Goal: Task Accomplishment & Management: Use online tool/utility

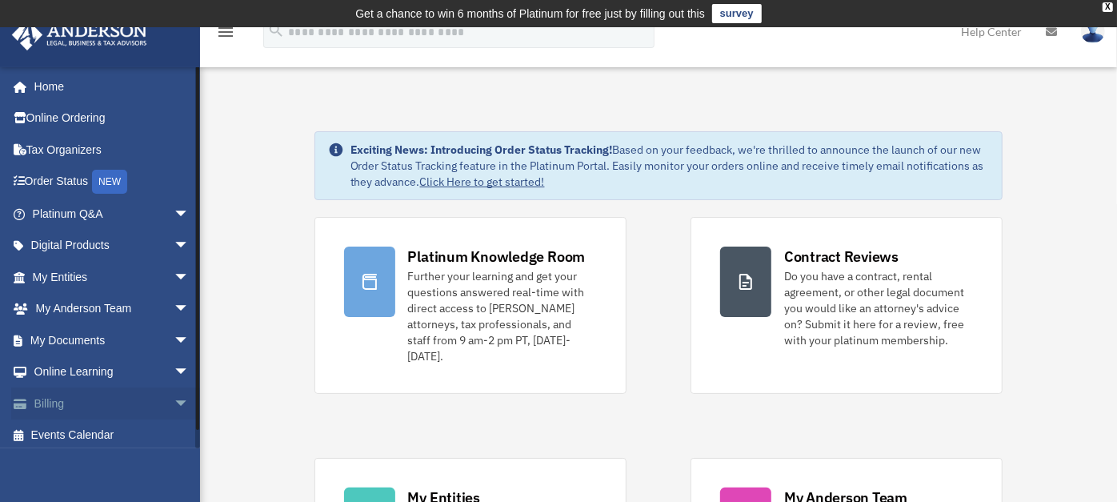
click at [174, 398] on span "arrow_drop_down" at bounding box center [190, 403] width 32 height 33
click at [107, 426] on link "$ Open Invoices" at bounding box center [117, 435] width 191 height 33
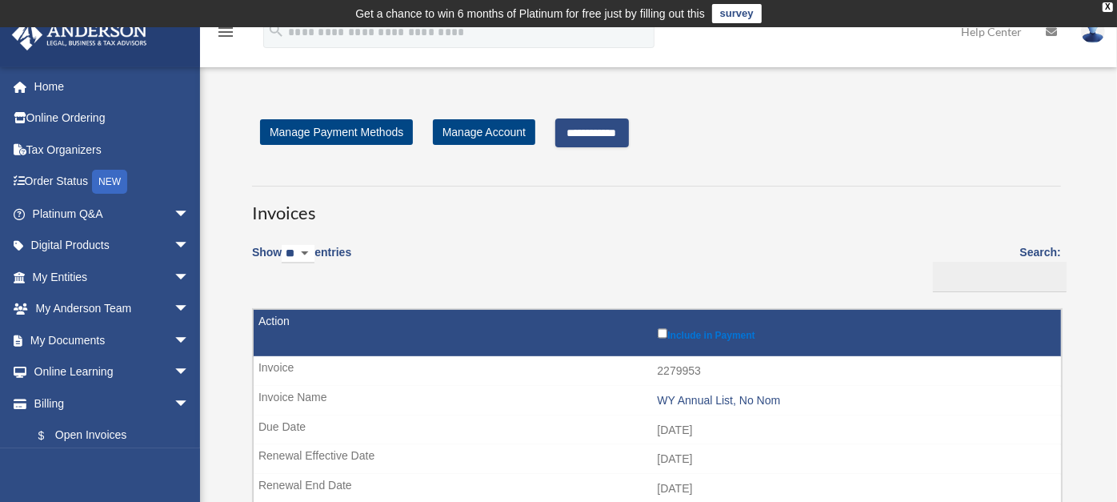
click at [629, 124] on input "**********" at bounding box center [592, 132] width 74 height 29
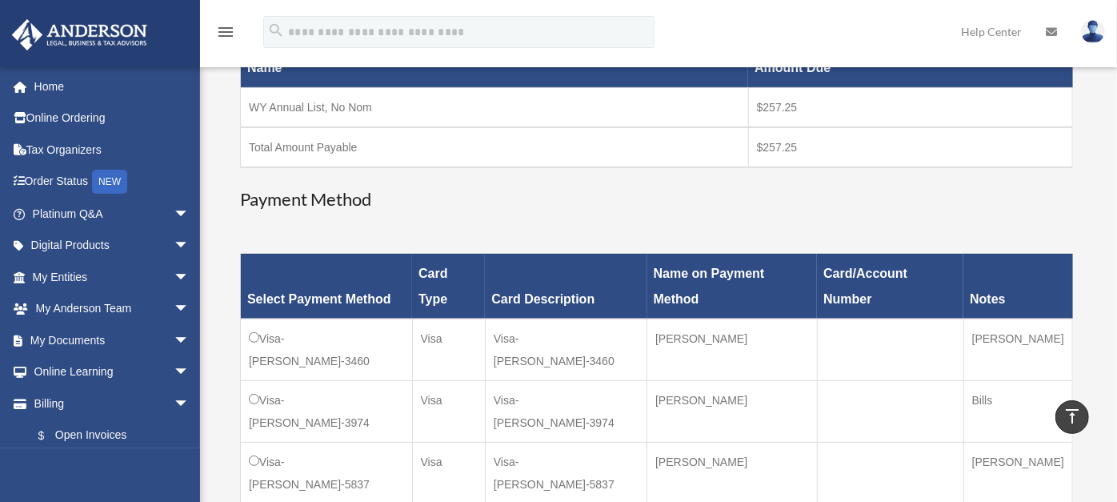
scroll to position [512, 0]
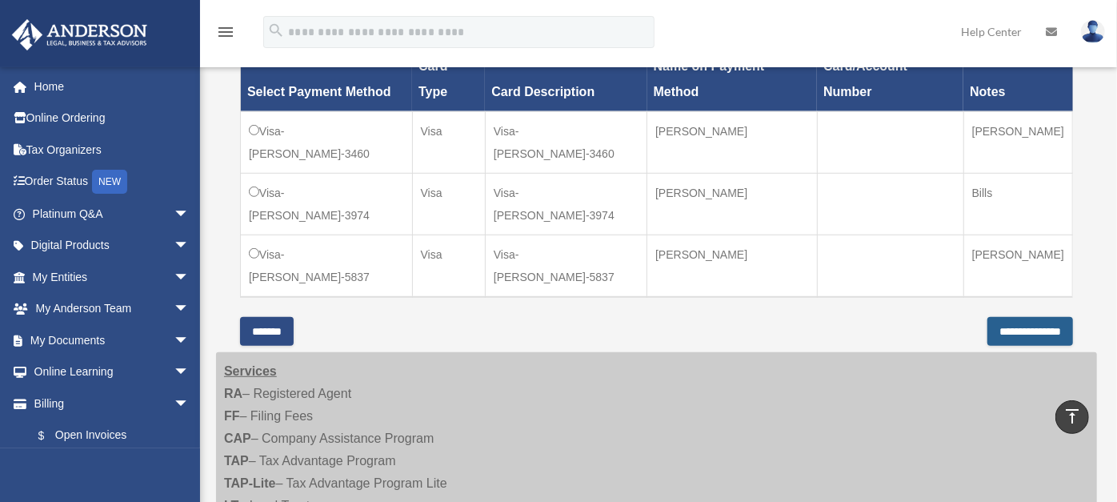
click at [991, 317] on input "**********" at bounding box center [1030, 331] width 86 height 29
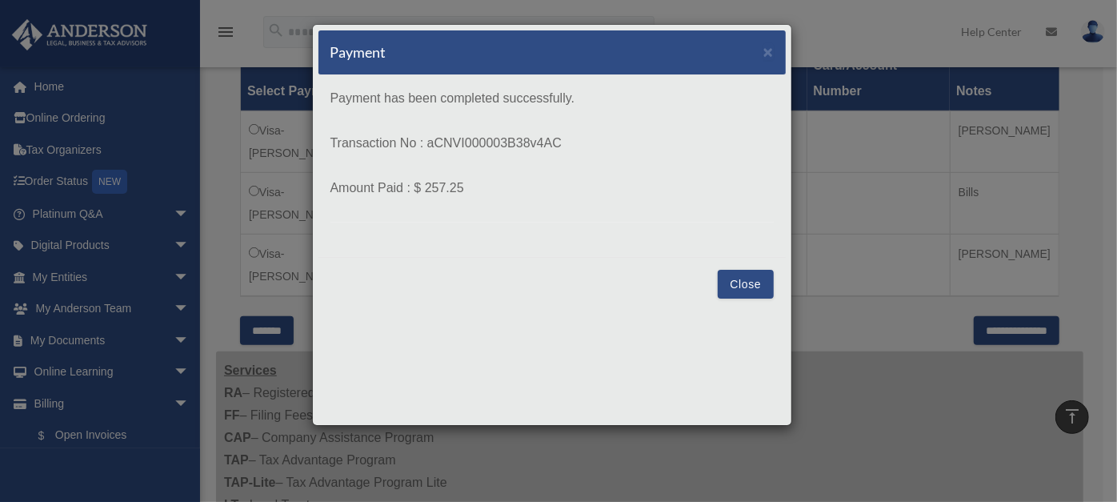
click at [741, 284] on button "Close" at bounding box center [745, 284] width 55 height 29
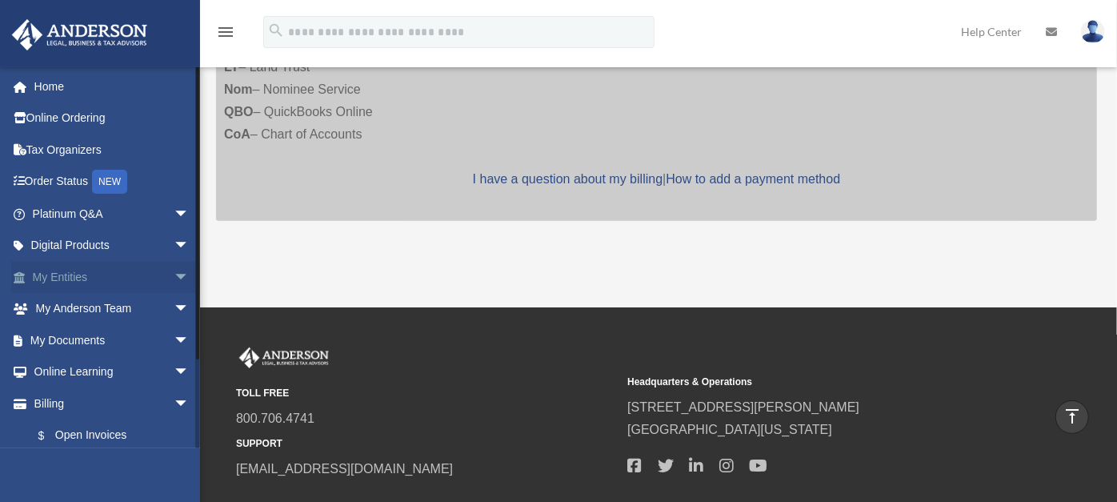
click at [174, 272] on span "arrow_drop_down" at bounding box center [190, 277] width 32 height 33
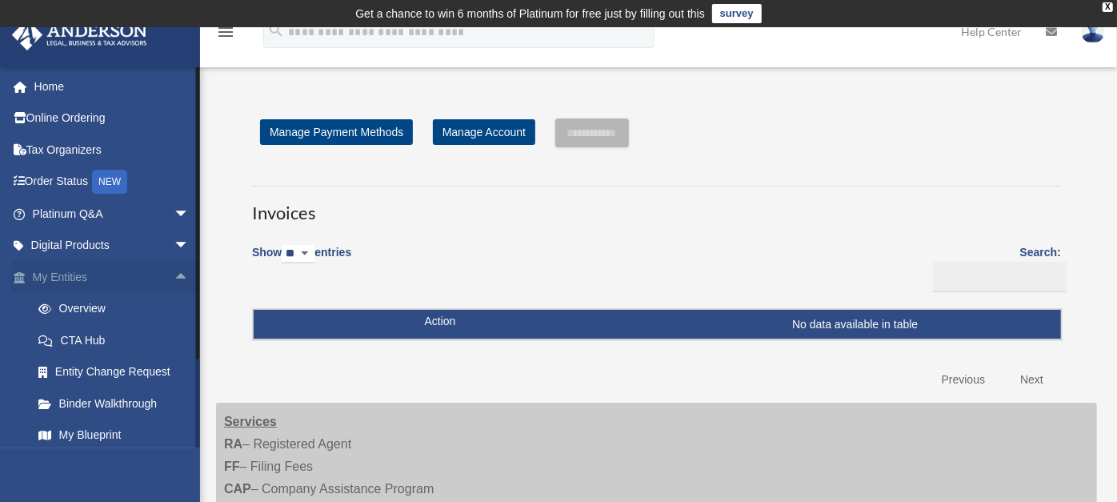
click at [174, 275] on span "arrow_drop_up" at bounding box center [190, 277] width 32 height 33
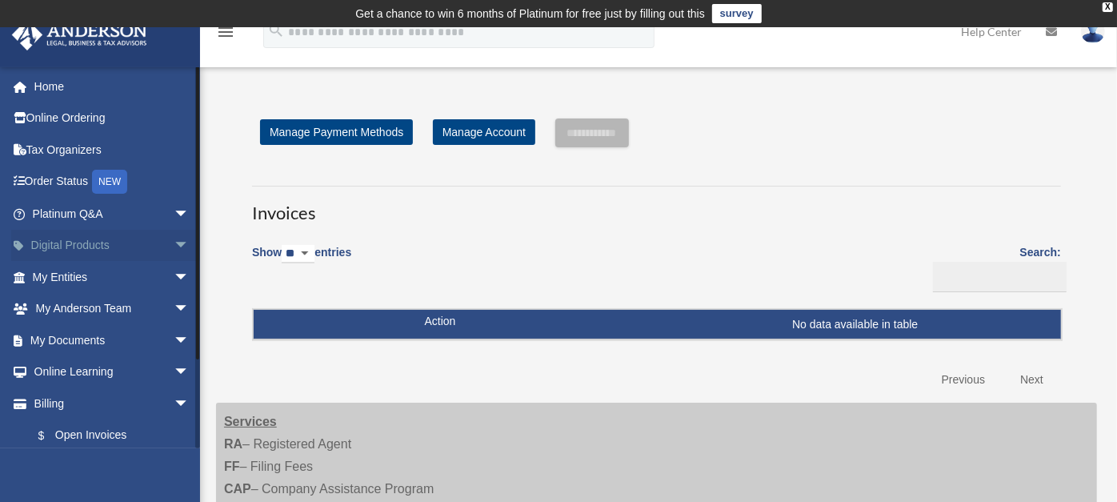
click at [174, 242] on span "arrow_drop_down" at bounding box center [190, 246] width 32 height 33
click at [174, 242] on span "arrow_drop_up" at bounding box center [190, 246] width 32 height 33
click at [174, 402] on span "arrow_drop_down" at bounding box center [190, 403] width 32 height 33
click at [174, 267] on span "arrow_drop_down" at bounding box center [190, 277] width 32 height 33
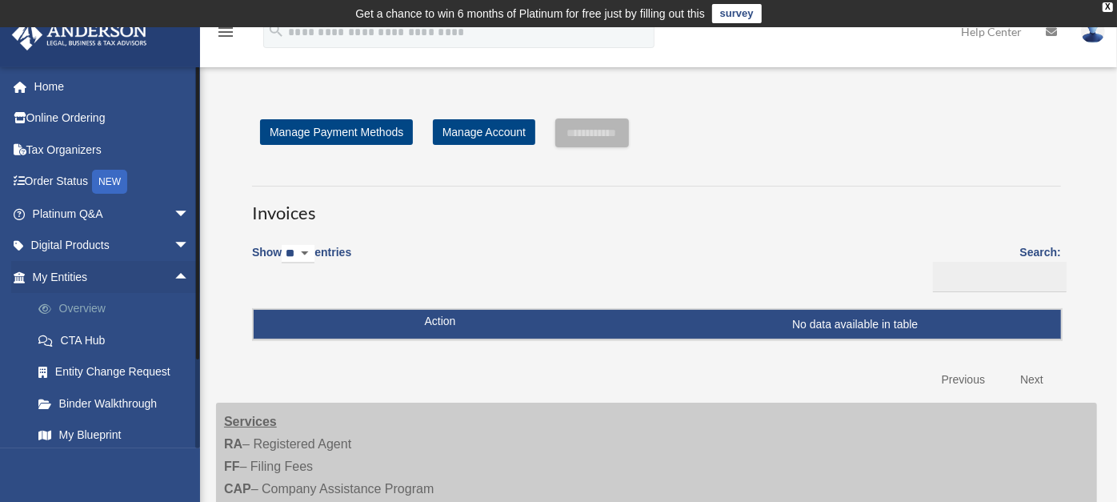
click at [80, 307] on link "Overview" at bounding box center [117, 309] width 191 height 32
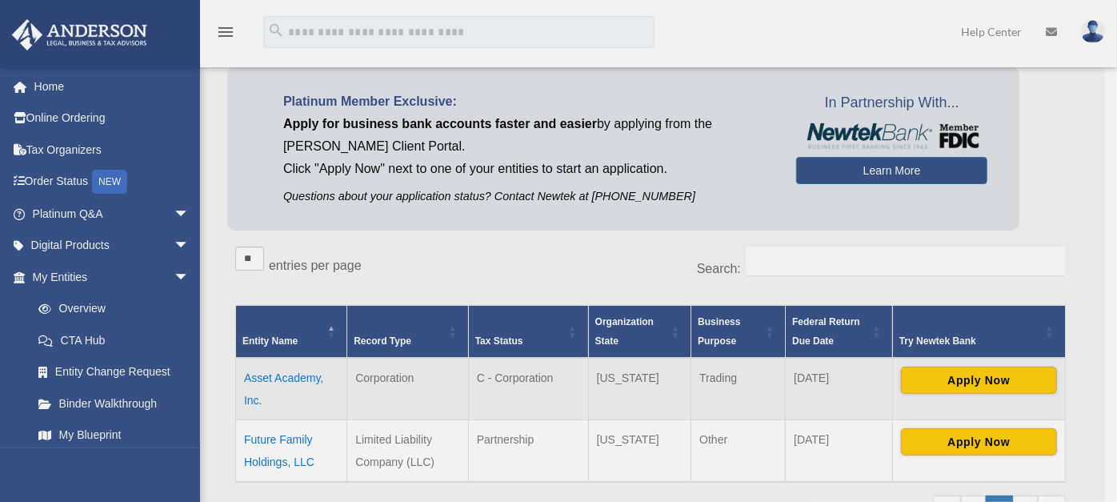
scroll to position [121, 0]
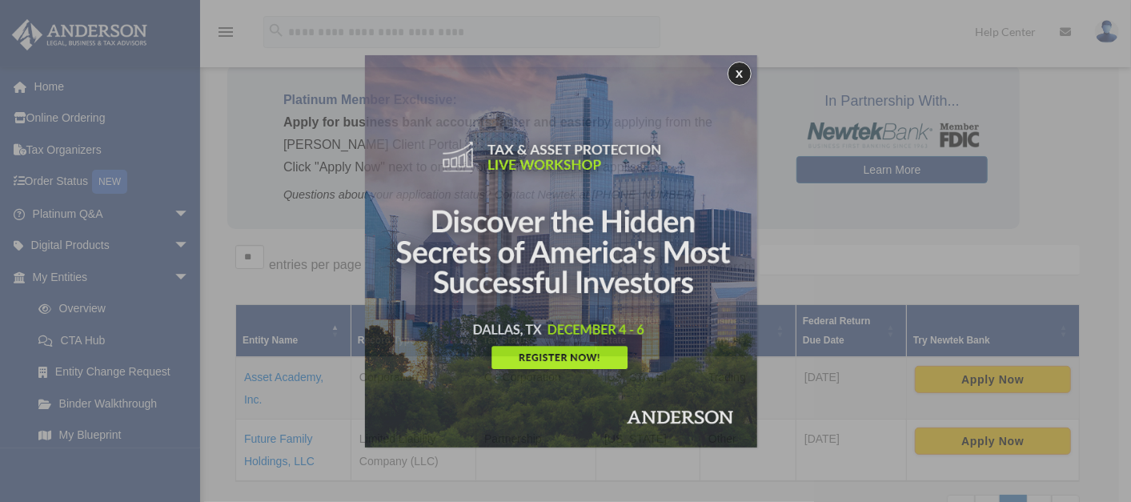
drag, startPoint x: 0, startPoint y: 0, endPoint x: 1115, endPoint y: 278, distance: 1149.3
click at [1115, 278] on html "X Get a chance to win 6 months of Platinum for free just by filling out this su…" at bounding box center [565, 419] width 1131 height 1081
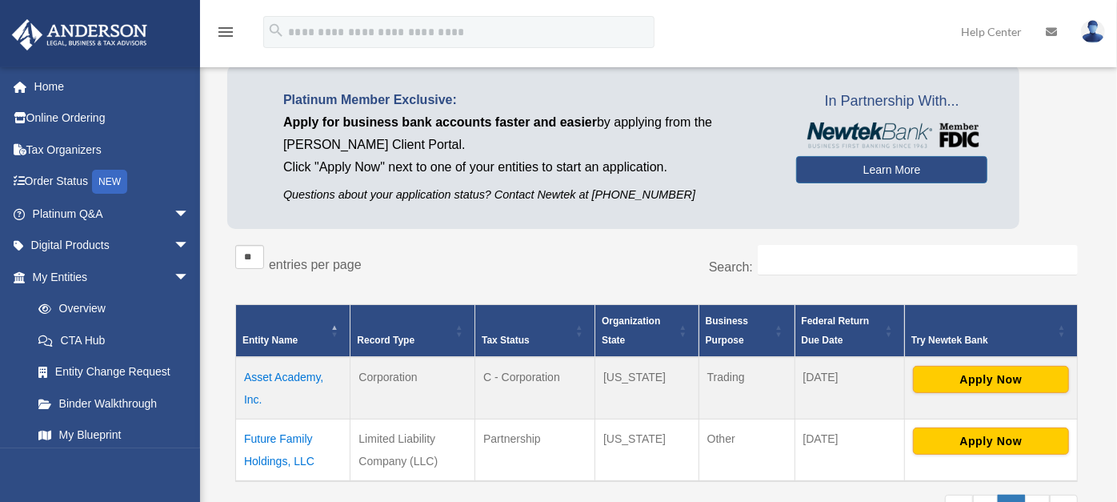
click at [292, 372] on td "Asset Academy, Inc." at bounding box center [293, 388] width 114 height 62
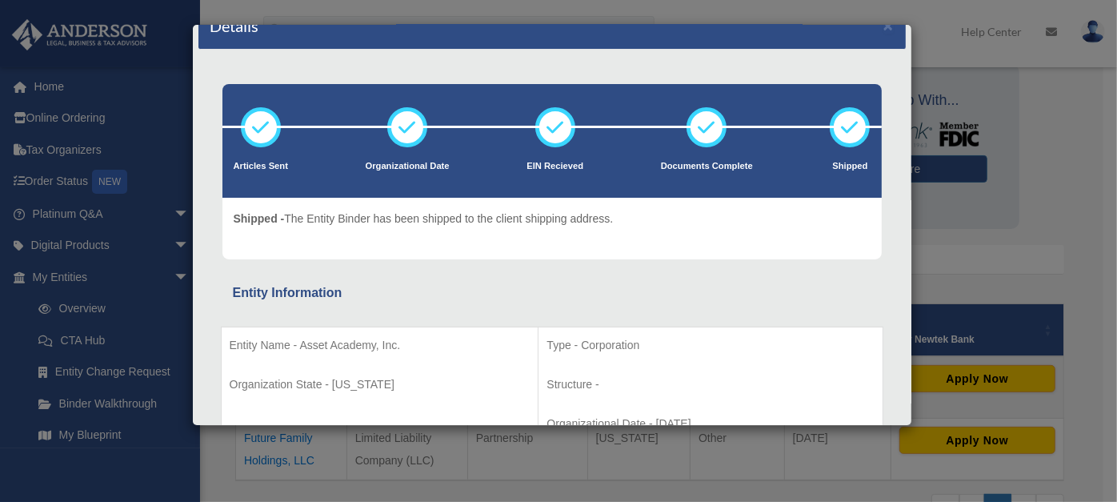
scroll to position [0, 0]
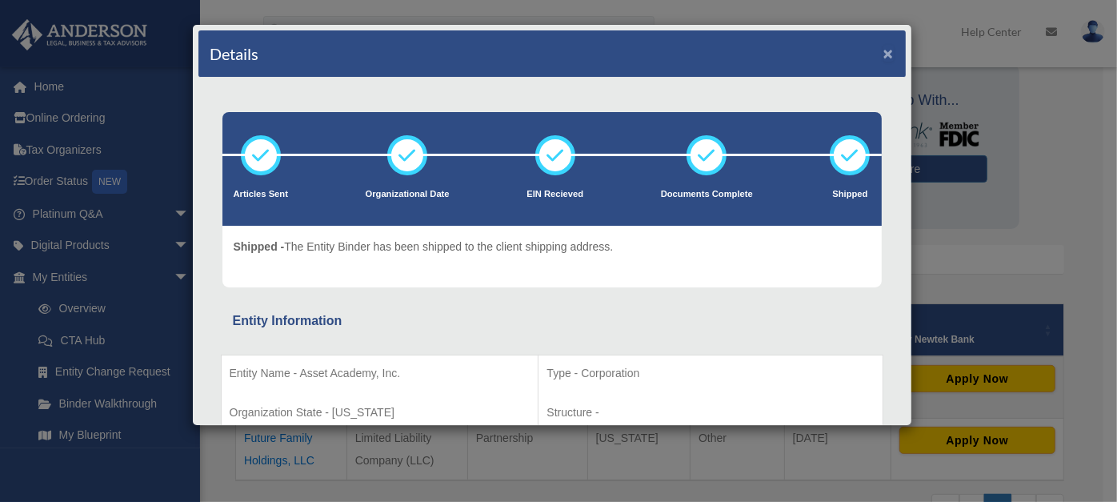
click at [883, 50] on button "×" at bounding box center [888, 53] width 10 height 17
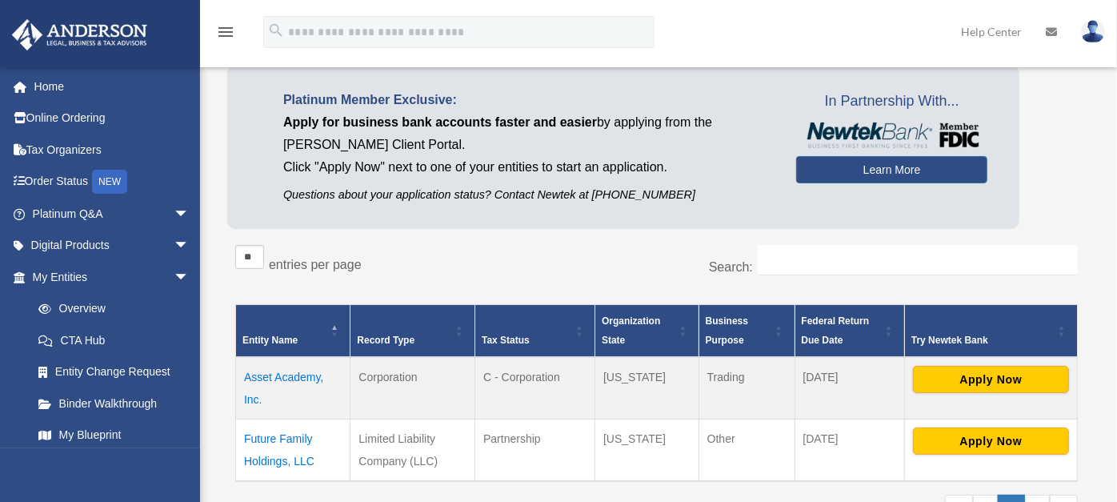
click at [279, 442] on td "Future Family Holdings, LLC" at bounding box center [293, 449] width 114 height 62
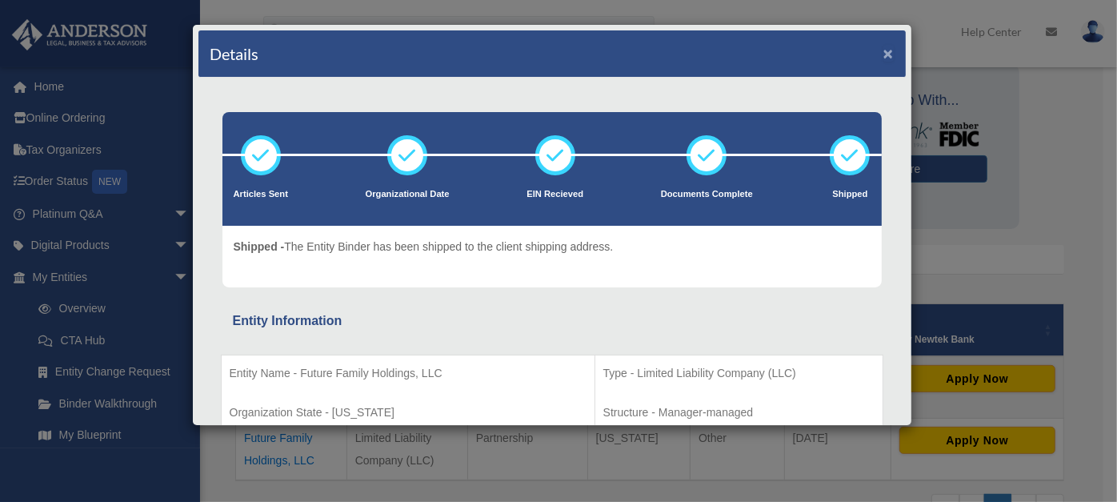
click at [883, 52] on button "×" at bounding box center [888, 53] width 10 height 17
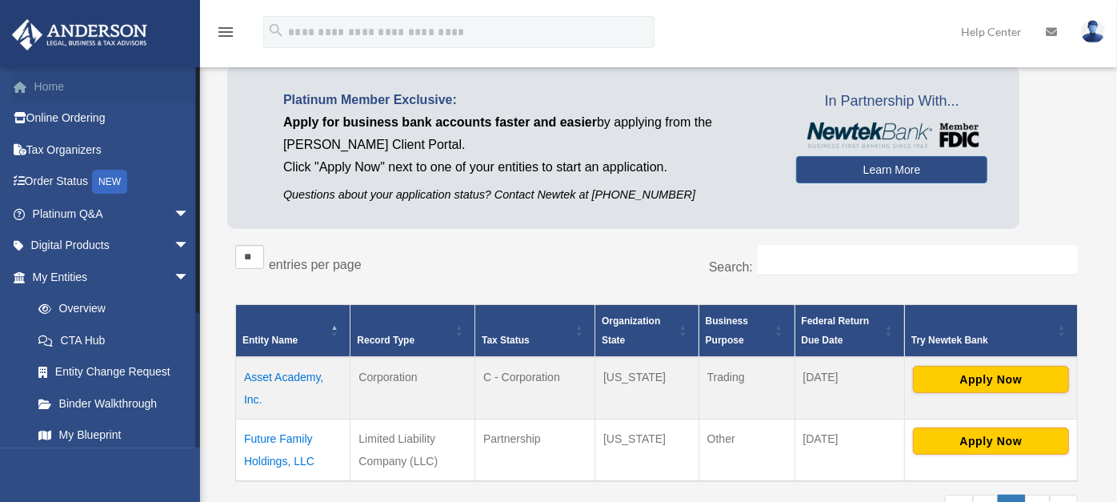
click at [56, 90] on link "Home" at bounding box center [112, 86] width 202 height 32
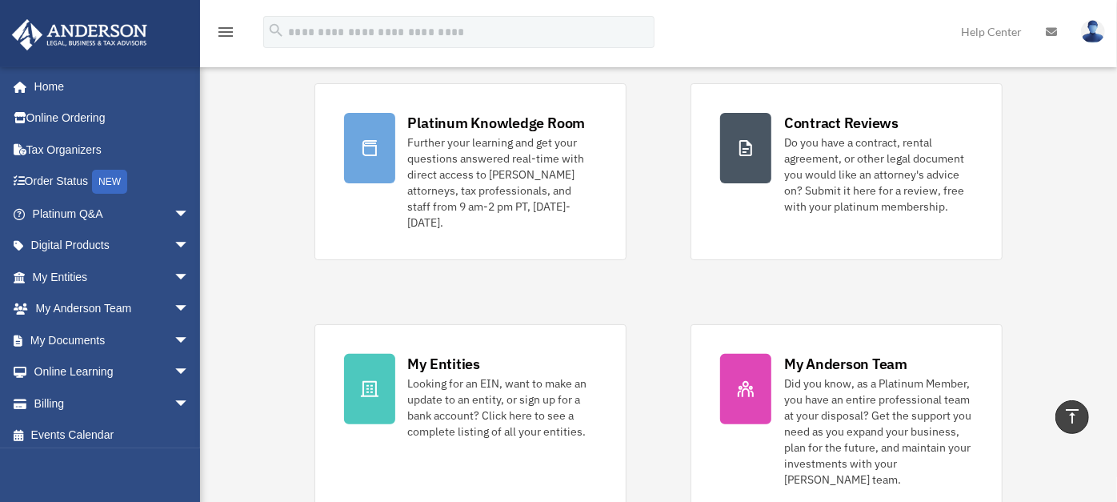
scroll to position [126, 0]
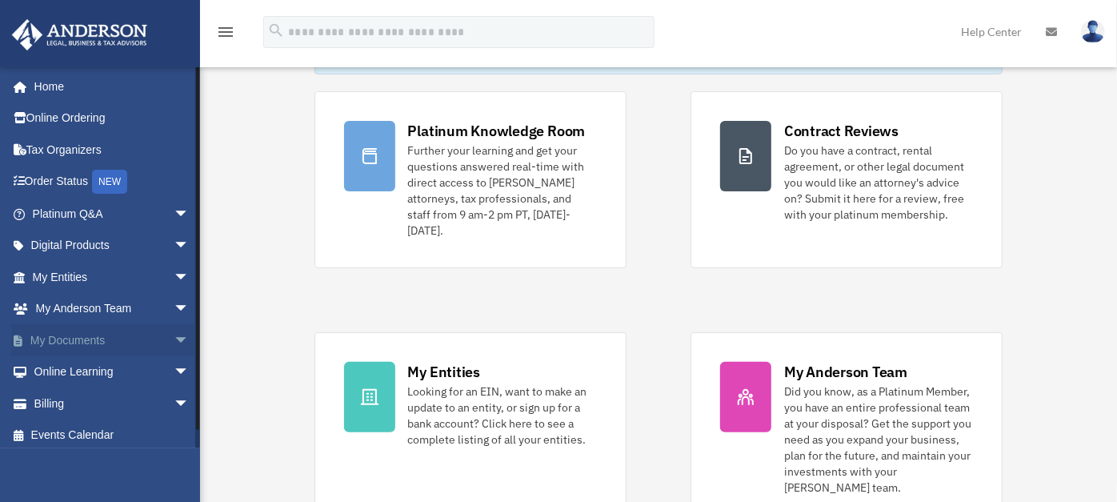
click at [174, 336] on span "arrow_drop_down" at bounding box center [190, 340] width 32 height 33
click at [91, 404] on link "Meeting Minutes" at bounding box center [117, 403] width 191 height 32
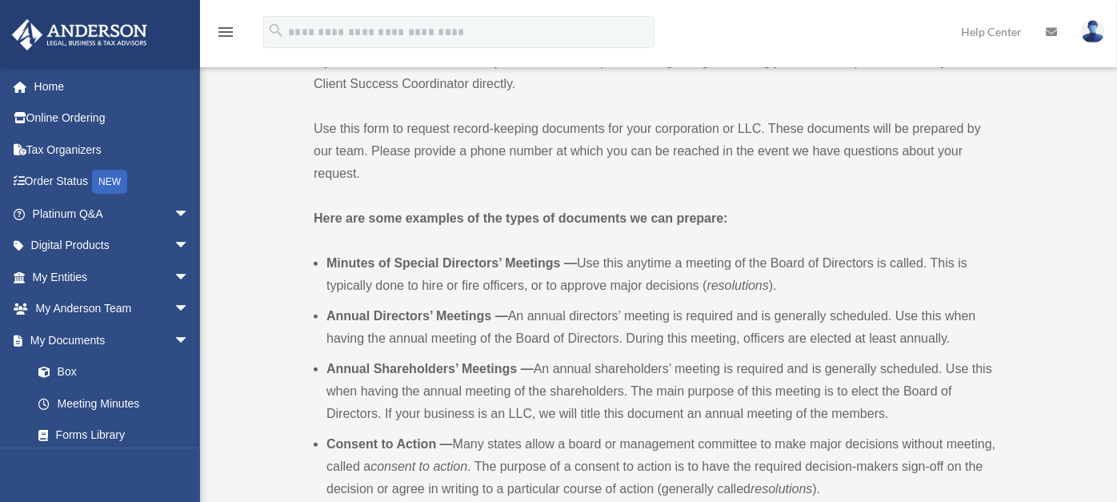
scroll to position [450, 0]
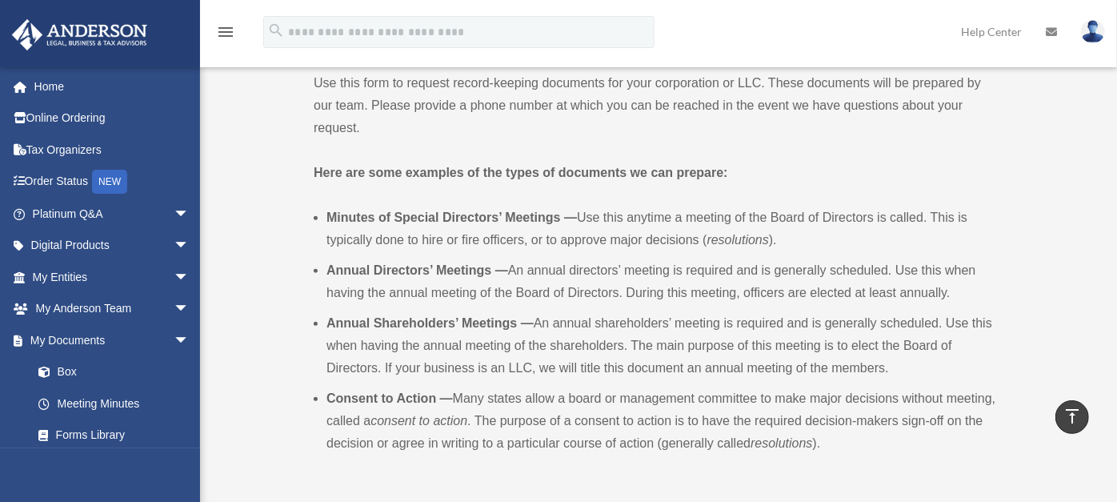
click at [590, 259] on li "Annual Directors’ Meetings — An annual directors’ meeting is required and is ge…" at bounding box center [662, 281] width 673 height 45
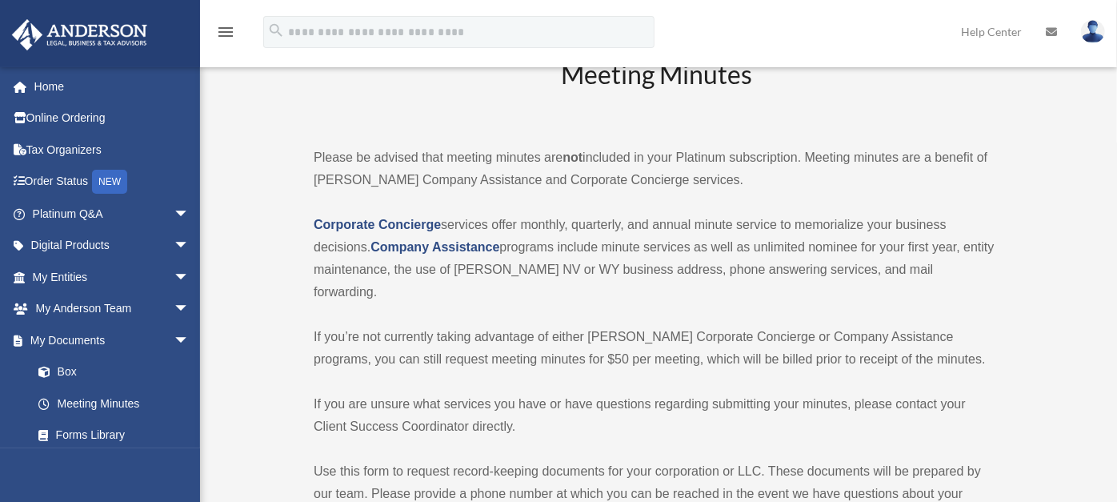
scroll to position [58, 0]
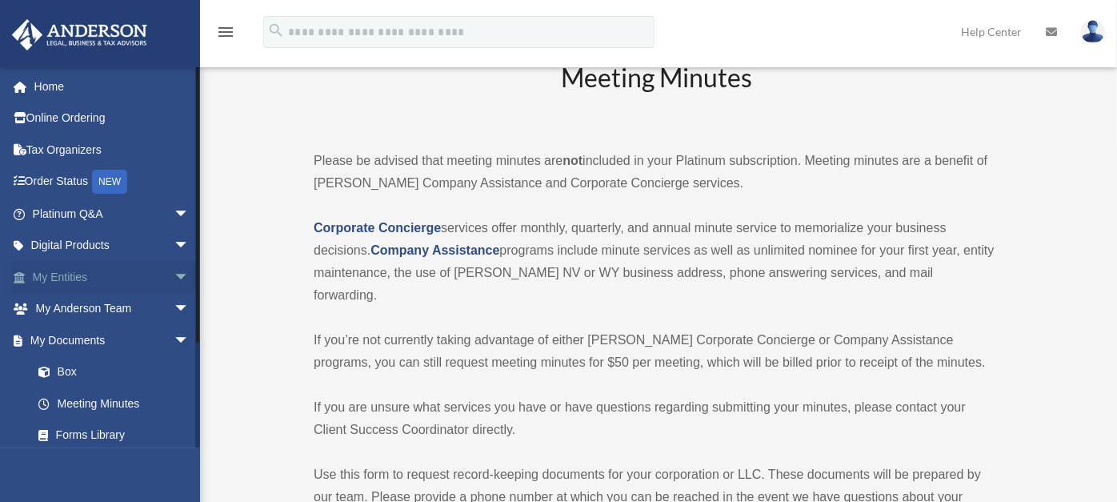
click at [174, 276] on span "arrow_drop_down" at bounding box center [190, 277] width 32 height 33
click at [91, 302] on link "Overview" at bounding box center [117, 309] width 191 height 32
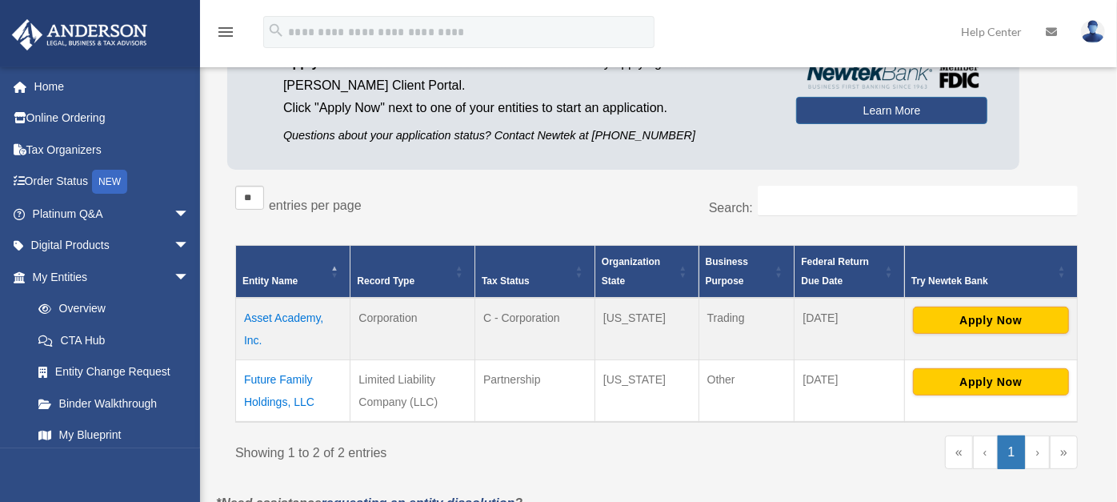
scroll to position [182, 0]
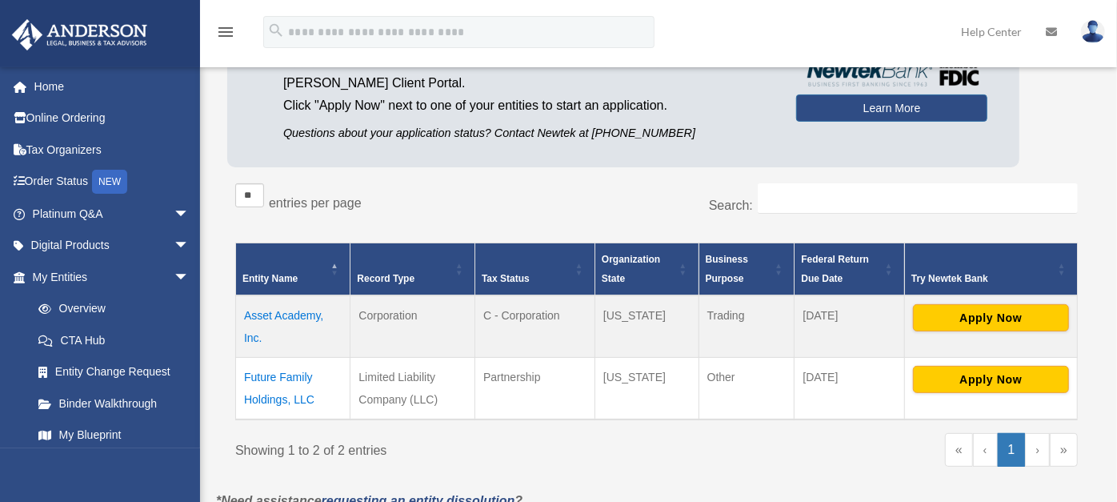
click at [271, 309] on td "Asset Academy, Inc." at bounding box center [293, 326] width 114 height 62
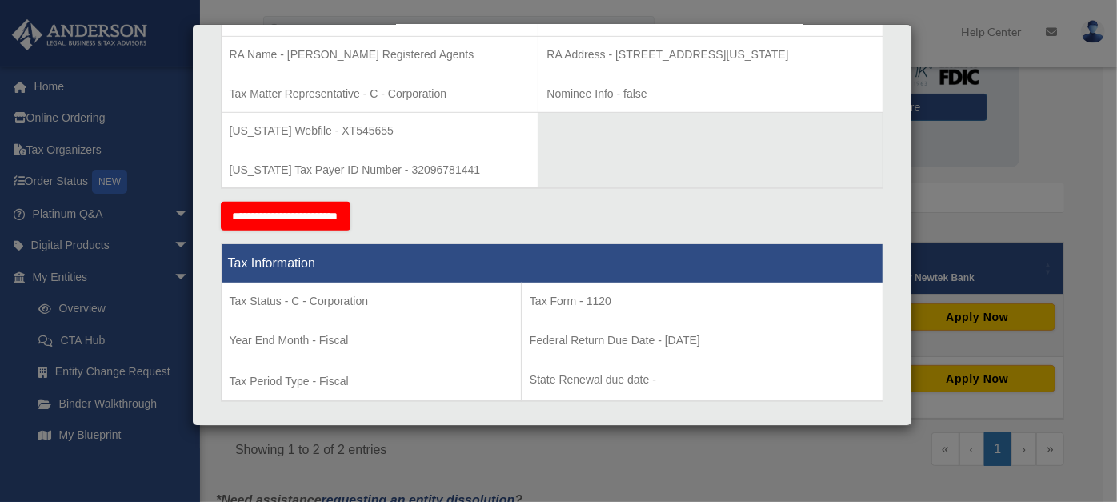
scroll to position [0, 0]
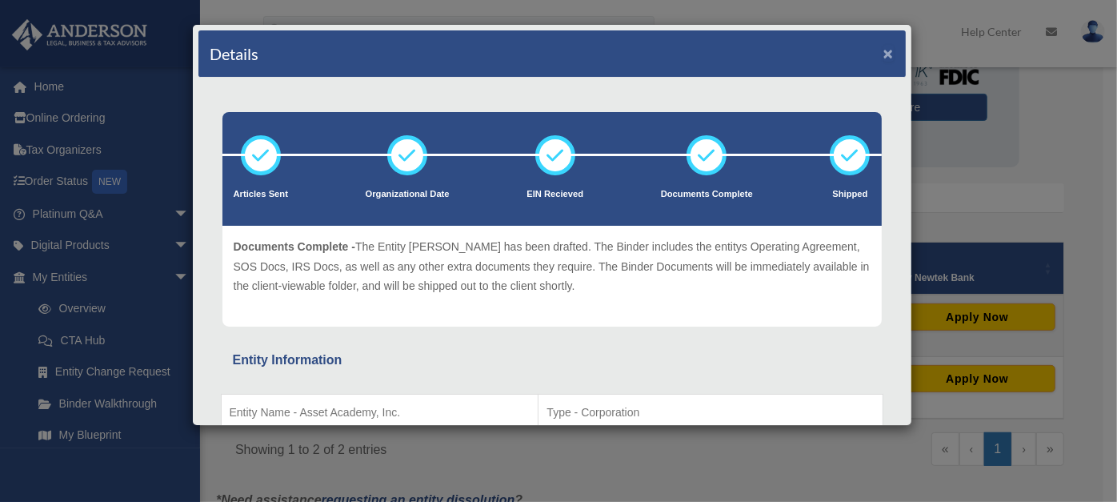
click at [883, 50] on button "×" at bounding box center [888, 53] width 10 height 17
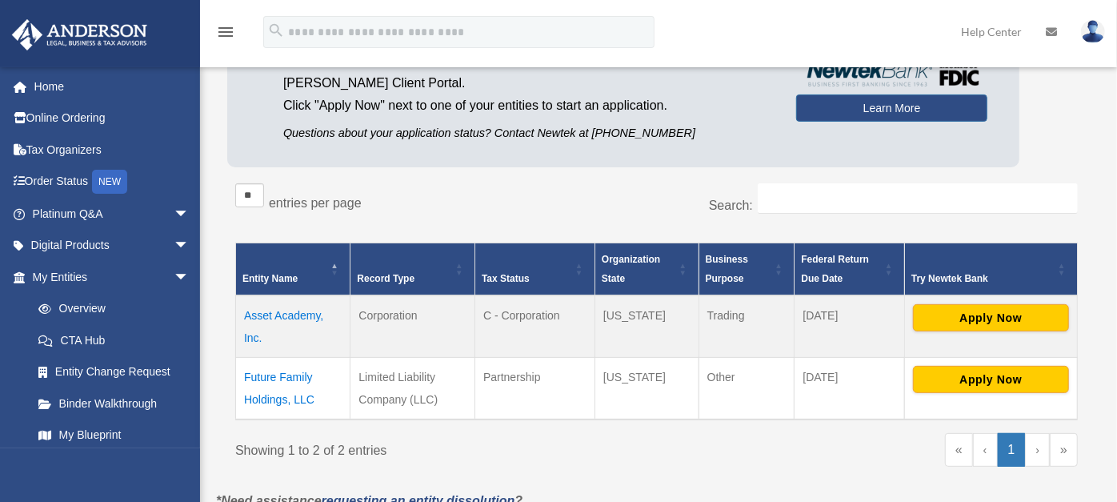
click at [294, 383] on td "Future Family Holdings, LLC" at bounding box center [293, 388] width 114 height 62
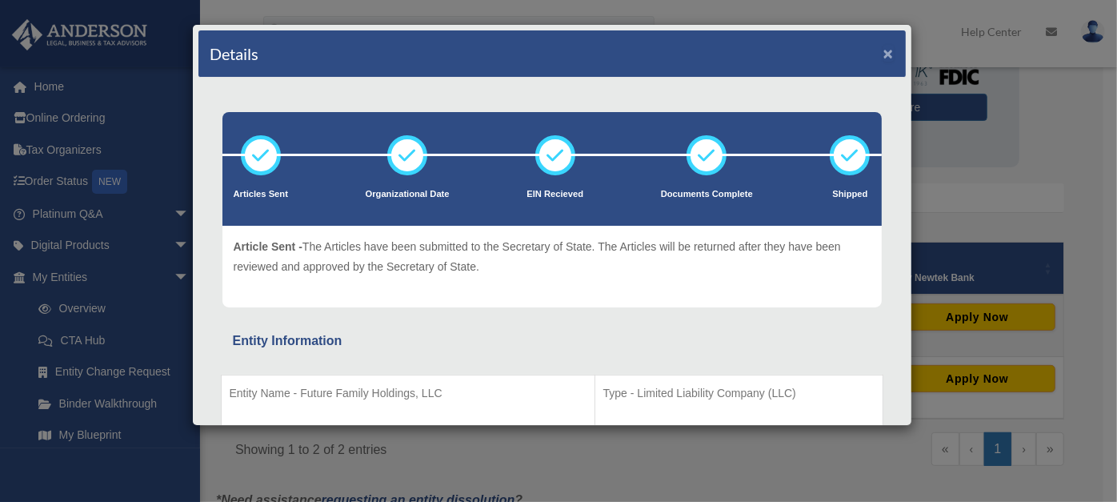
click at [883, 54] on button "×" at bounding box center [888, 53] width 10 height 17
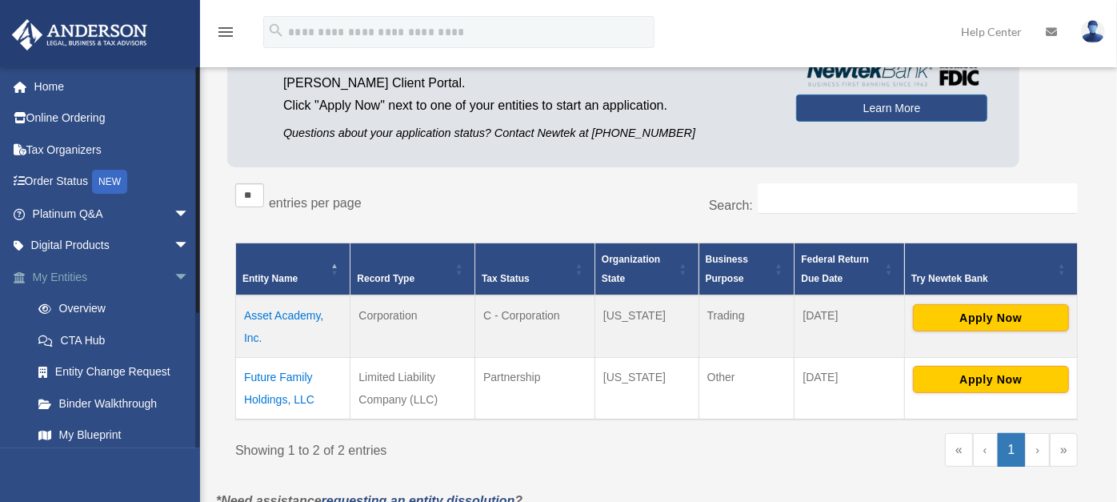
click at [174, 275] on span "arrow_drop_down" at bounding box center [190, 277] width 32 height 33
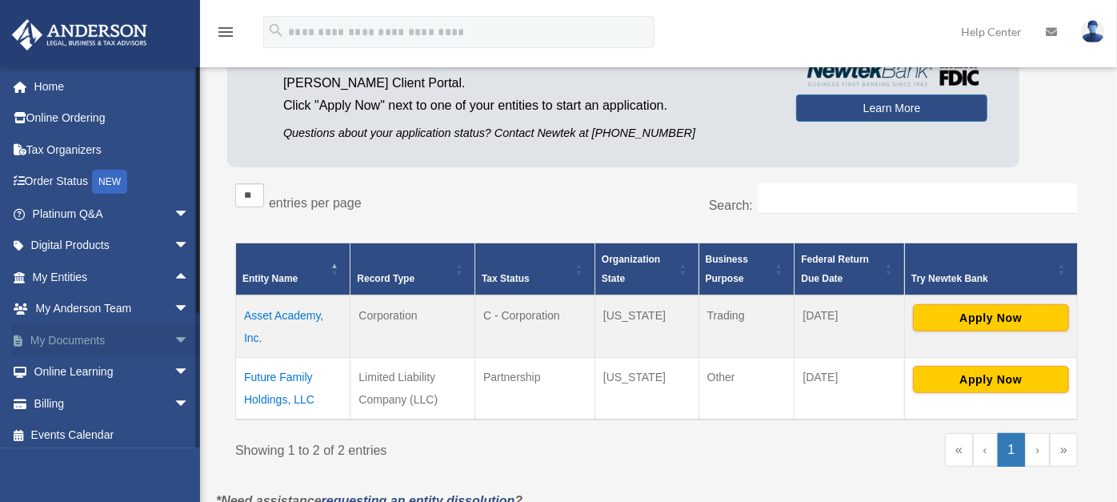
click at [174, 339] on span "arrow_drop_down" at bounding box center [190, 340] width 32 height 33
click at [119, 402] on link "Meeting Minutes" at bounding box center [117, 403] width 191 height 32
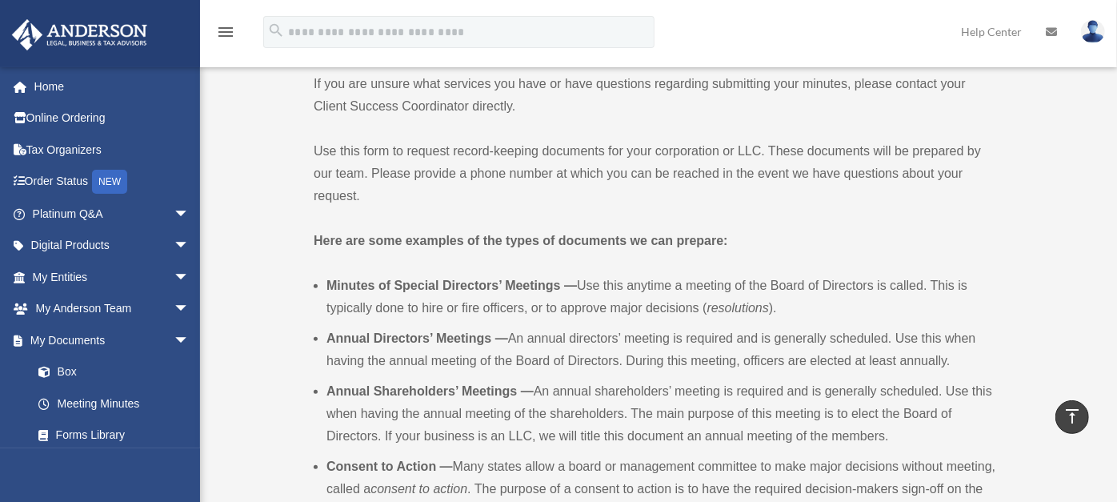
scroll to position [313, 0]
